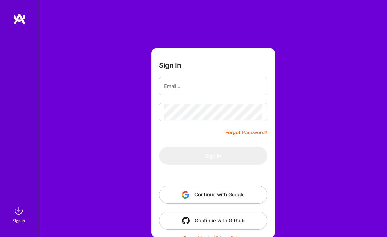
click at [206, 196] on button "Continue with Google" at bounding box center [213, 195] width 108 height 18
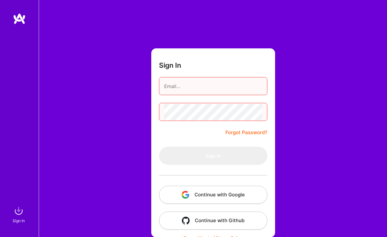
click at [228, 189] on button "Continue with Google" at bounding box center [213, 195] width 108 height 18
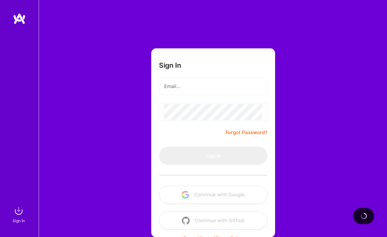
click at [199, 92] on input "email" at bounding box center [213, 86] width 98 height 16
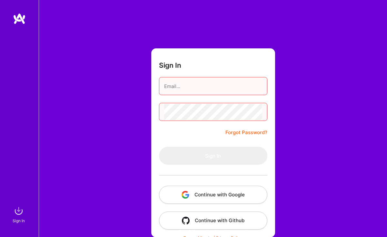
click at [199, 90] on input "email" at bounding box center [213, 86] width 98 height 16
type input "[EMAIL_ADDRESS][DOMAIN_NAME]"
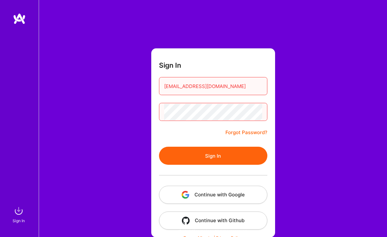
click at [159, 147] on button "Sign In" at bounding box center [213, 156] width 108 height 18
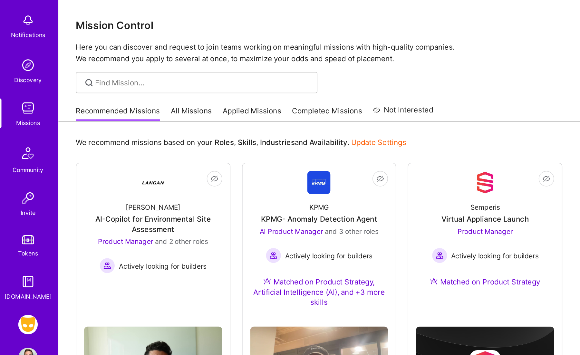
scroll to position [51, 0]
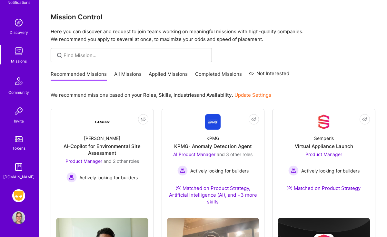
click at [21, 193] on img at bounding box center [18, 195] width 13 height 13
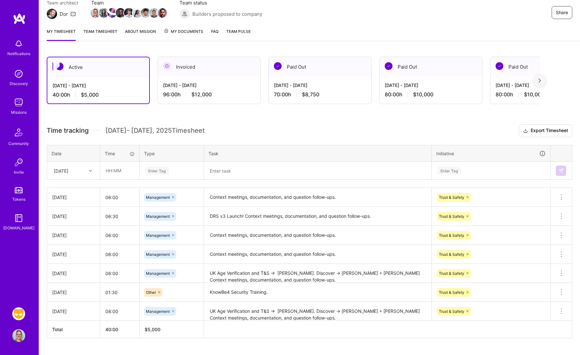
scroll to position [64, 0]
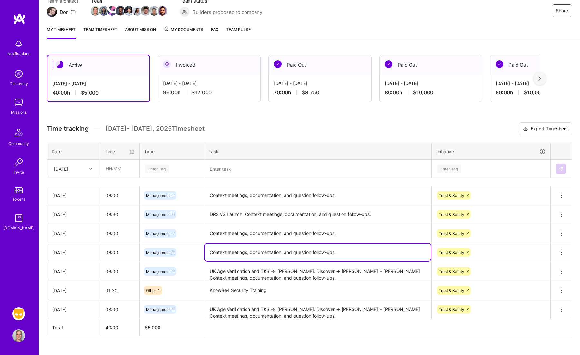
drag, startPoint x: 352, startPoint y: 252, endPoint x: 199, endPoint y: 252, distance: 153.0
click at [199, 236] on tr "[DATE] 06:00 Management Context meetings, documentation, and question follow-up…" at bounding box center [309, 252] width 525 height 19
click at [317, 236] on textarea "UK Age Verification and T&S → [PERSON_NAME]. Discover → [PERSON_NAME] + [PERSON…" at bounding box center [318, 272] width 226 height 18
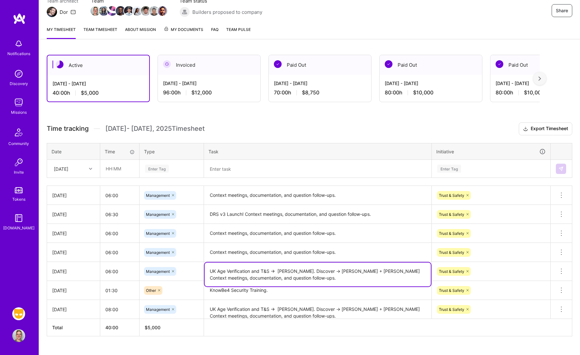
click at [380, 236] on textarea "UK Age Verification and T&S → [PERSON_NAME]. Discover → [PERSON_NAME] + [PERSON…" at bounding box center [318, 275] width 226 height 24
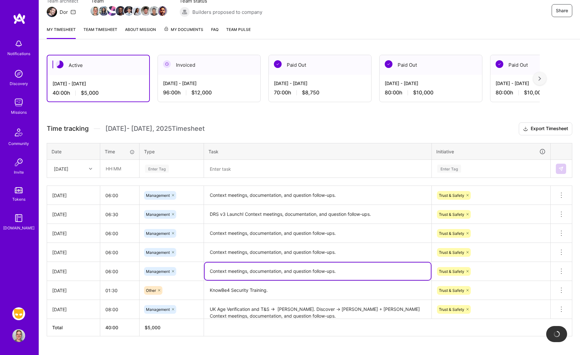
type textarea "Context meetings, documentation, and question follow-ups."
click at [346, 236] on th at bounding box center [388, 327] width 368 height 17
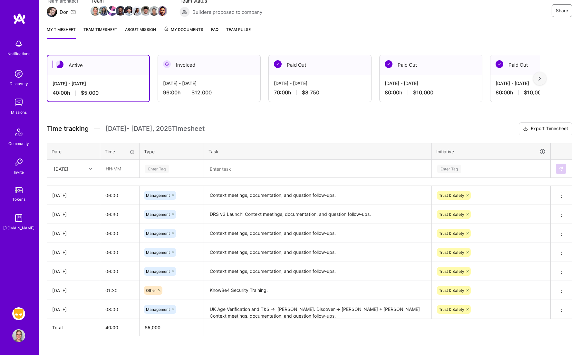
click at [211, 195] on textarea "Context meetings, documentation, and question follow-ups." at bounding box center [318, 196] width 226 height 18
click at [211, 236] on textarea "Context meetings, documentation, and question follow-ups." at bounding box center [318, 252] width 226 height 17
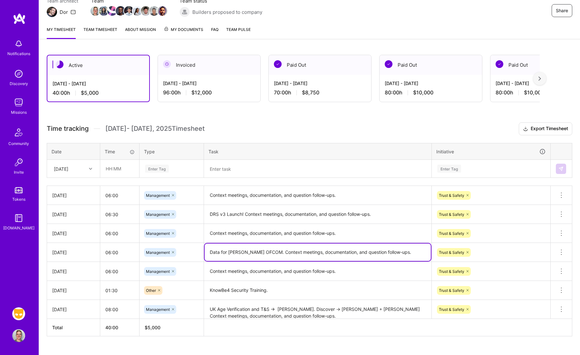
type textarea "Data for [PERSON_NAME] OFCOM. Context meetings, documentation, and question fol…"
click at [208, 197] on textarea "Context meetings, documentation, and question follow-ups." at bounding box center [318, 196] width 226 height 18
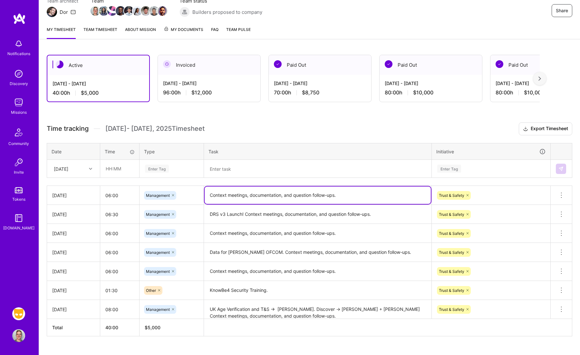
click at [208, 194] on textarea "Context meetings, documentation, and question follow-ups." at bounding box center [318, 195] width 226 height 17
type textarea "[PERSON_NAME] Coordination. Context meetings, documentation, and question follo…"
click at [219, 180] on div "Time tracking [DATE] - [DATE] Timesheet Export Timesheet Date Time Type Task In…" at bounding box center [309, 229] width 525 height 214
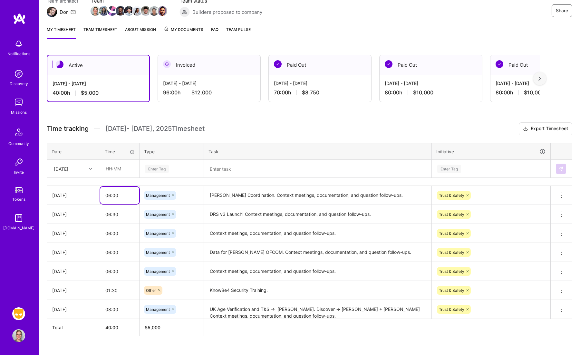
click at [125, 193] on input "06:00" at bounding box center [119, 195] width 39 height 17
type input "06:30"
click at [116, 173] on input "text" at bounding box center [120, 168] width 38 height 17
click at [109, 236] on input "06:00" at bounding box center [119, 252] width 39 height 17
click at [124, 236] on input "06:00" at bounding box center [119, 252] width 39 height 17
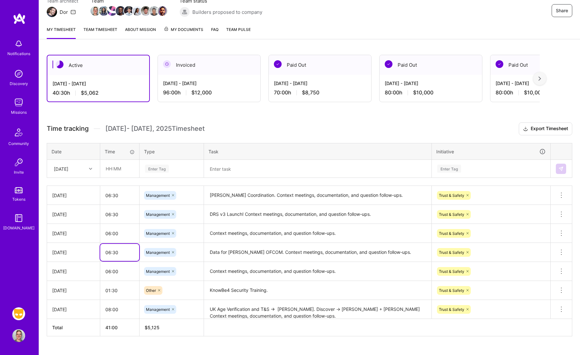
type input "06:30"
click at [127, 236] on td "06:00" at bounding box center [119, 233] width 39 height 19
